Goal: Task Accomplishment & Management: Manage account settings

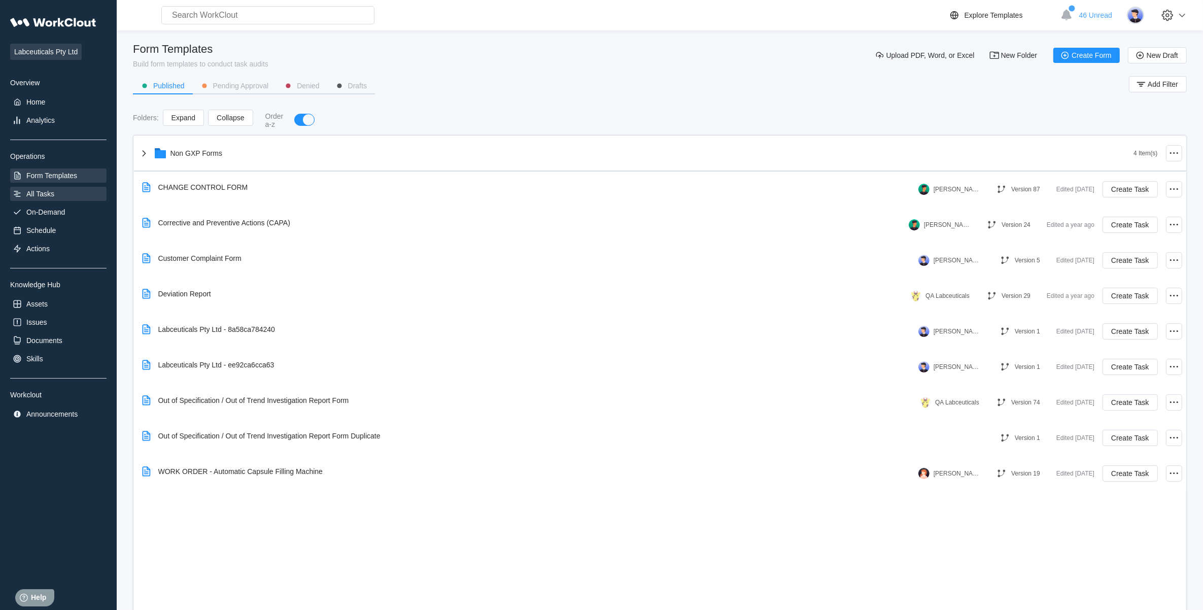
click at [28, 187] on div "All Tasks" at bounding box center [58, 194] width 96 height 14
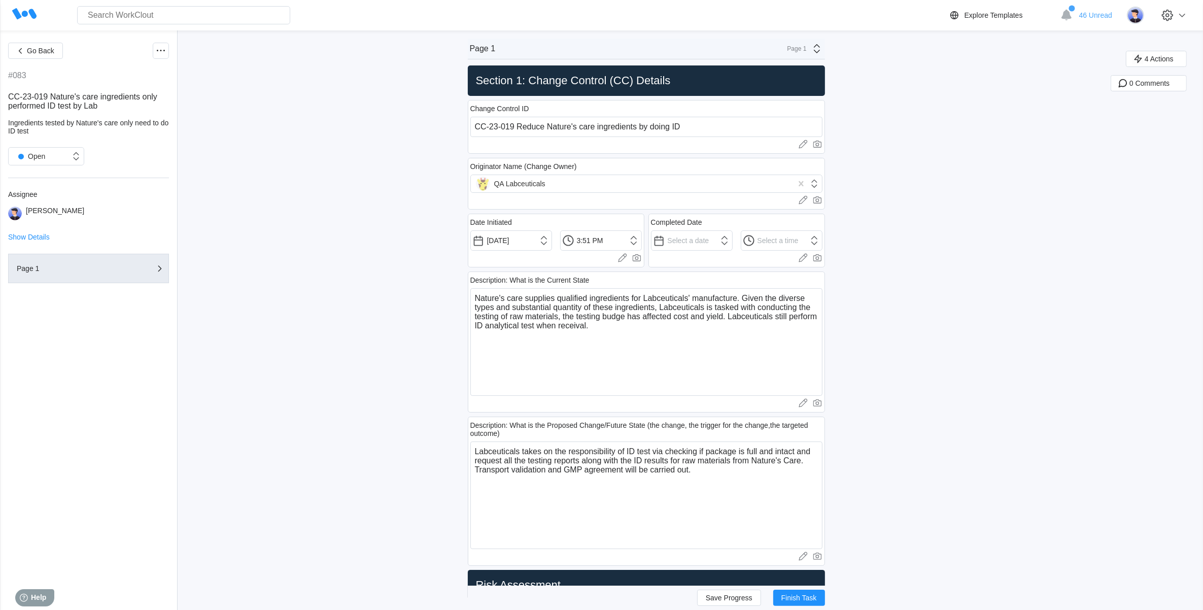
click at [151, 54] on div "Go Back" at bounding box center [88, 51] width 161 height 16
click at [161, 51] on circle at bounding box center [161, 51] width 2 height 2
click at [131, 163] on div "Edit Task" at bounding box center [117, 172] width 100 height 24
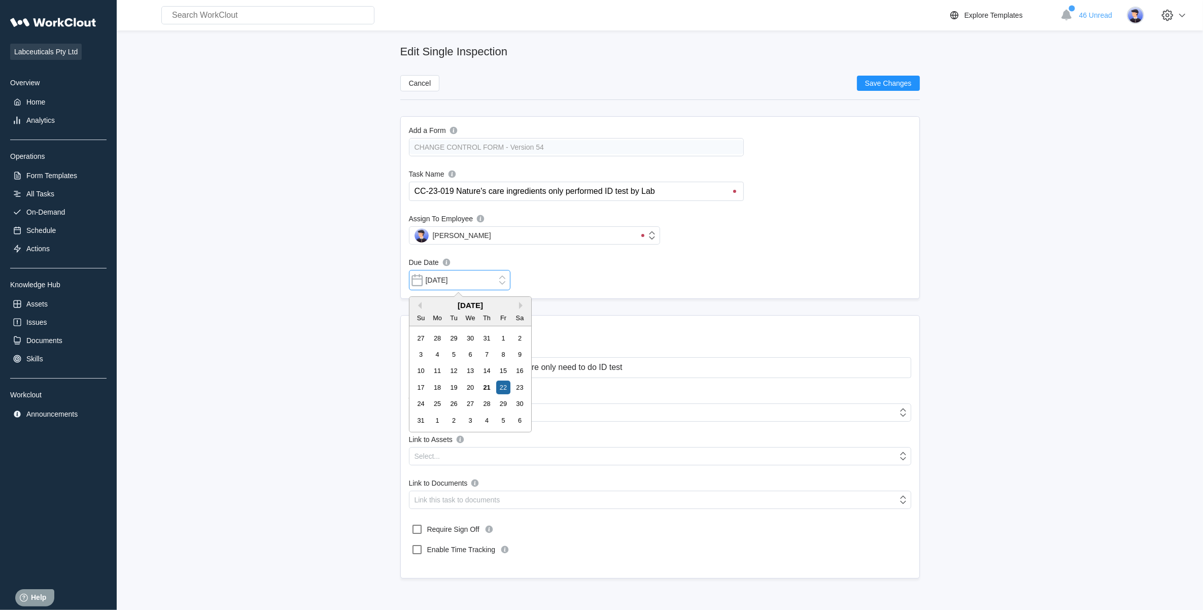
click at [502, 281] on input "08/22/2025" at bounding box center [459, 280] width 101 height 20
click at [520, 305] on button "Next Month" at bounding box center [522, 305] width 7 height 7
click at [503, 404] on div "31" at bounding box center [503, 404] width 14 height 14
type input "10/31/2025"
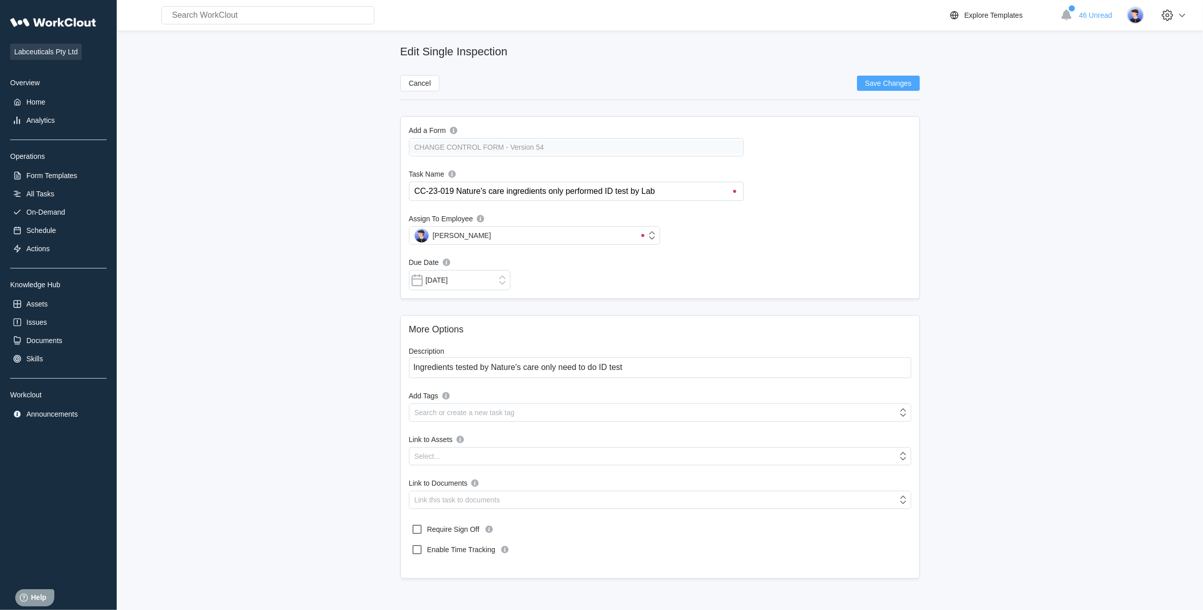
click at [906, 84] on span "Save Changes" at bounding box center [888, 83] width 47 height 7
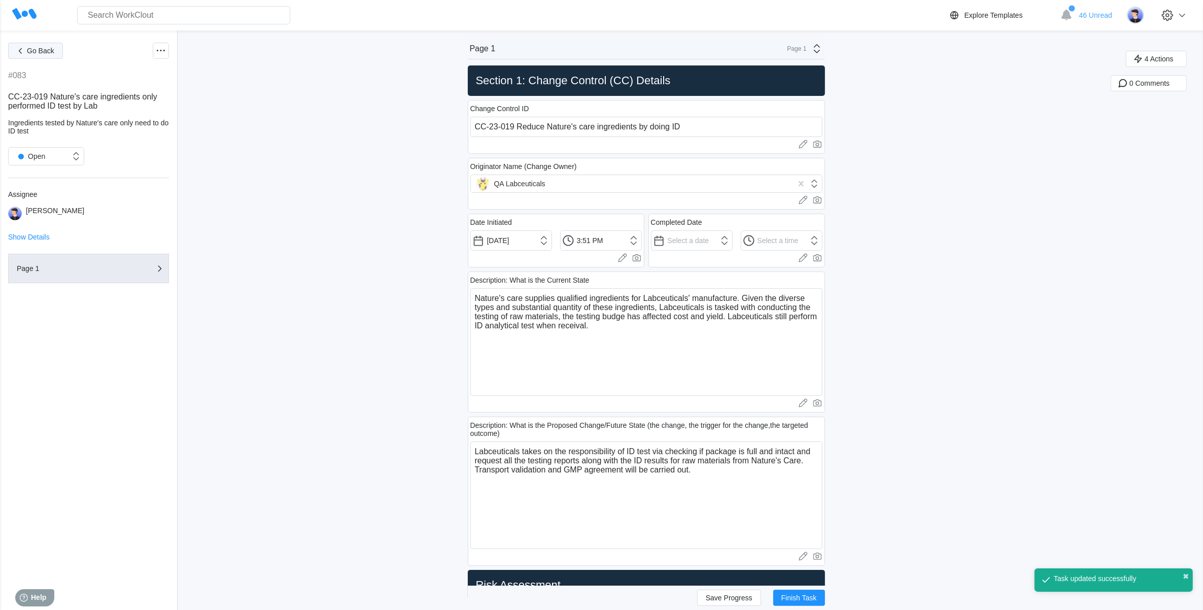
click at [41, 51] on span "Go Back" at bounding box center [40, 50] width 27 height 7
